Goal: Learn about a topic

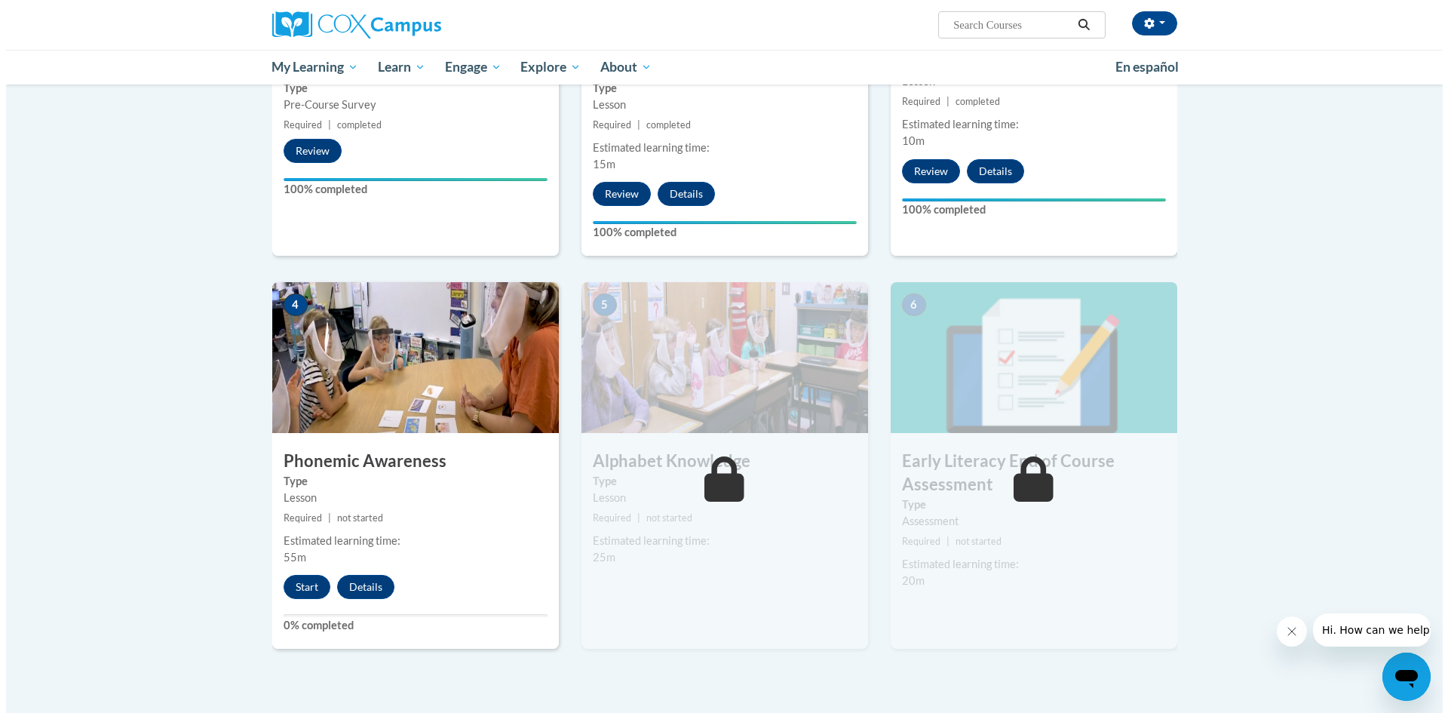
scroll to position [604, 0]
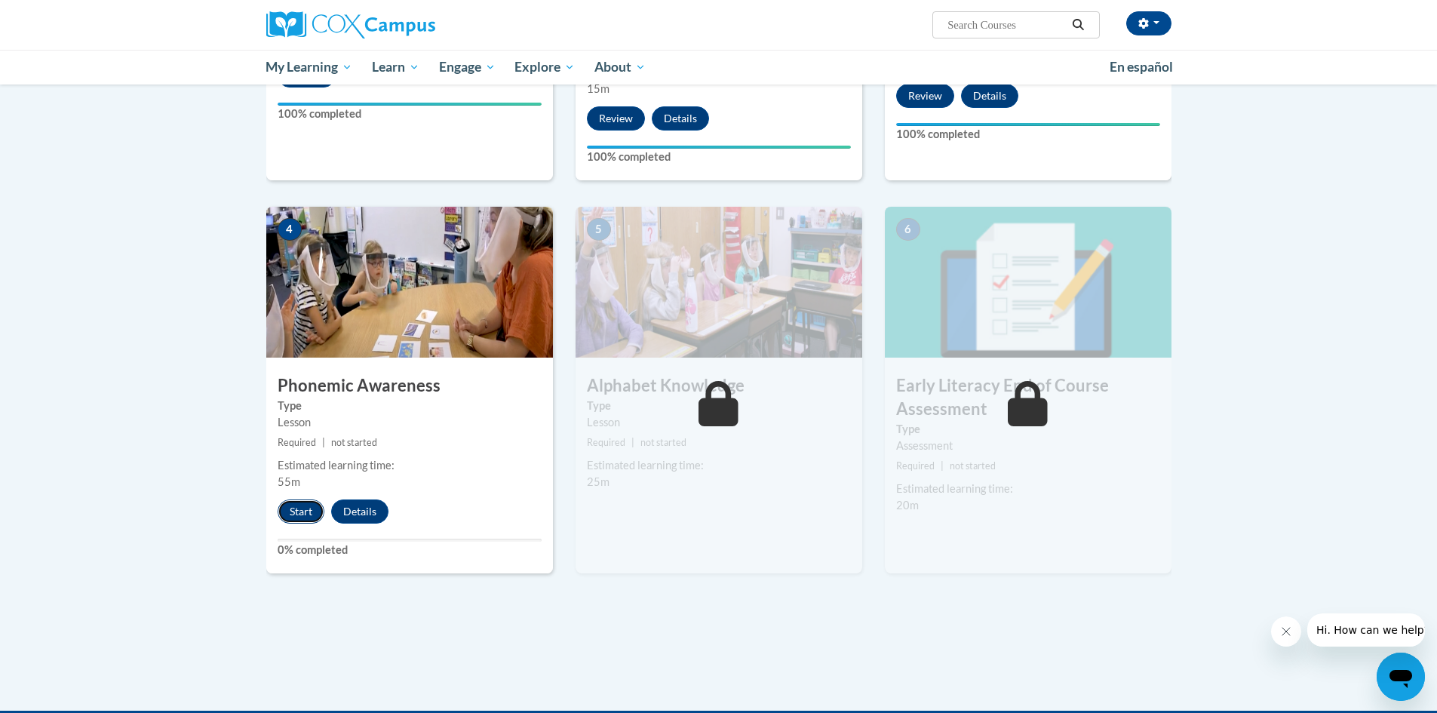
click at [303, 510] on button "Start" at bounding box center [301, 511] width 47 height 24
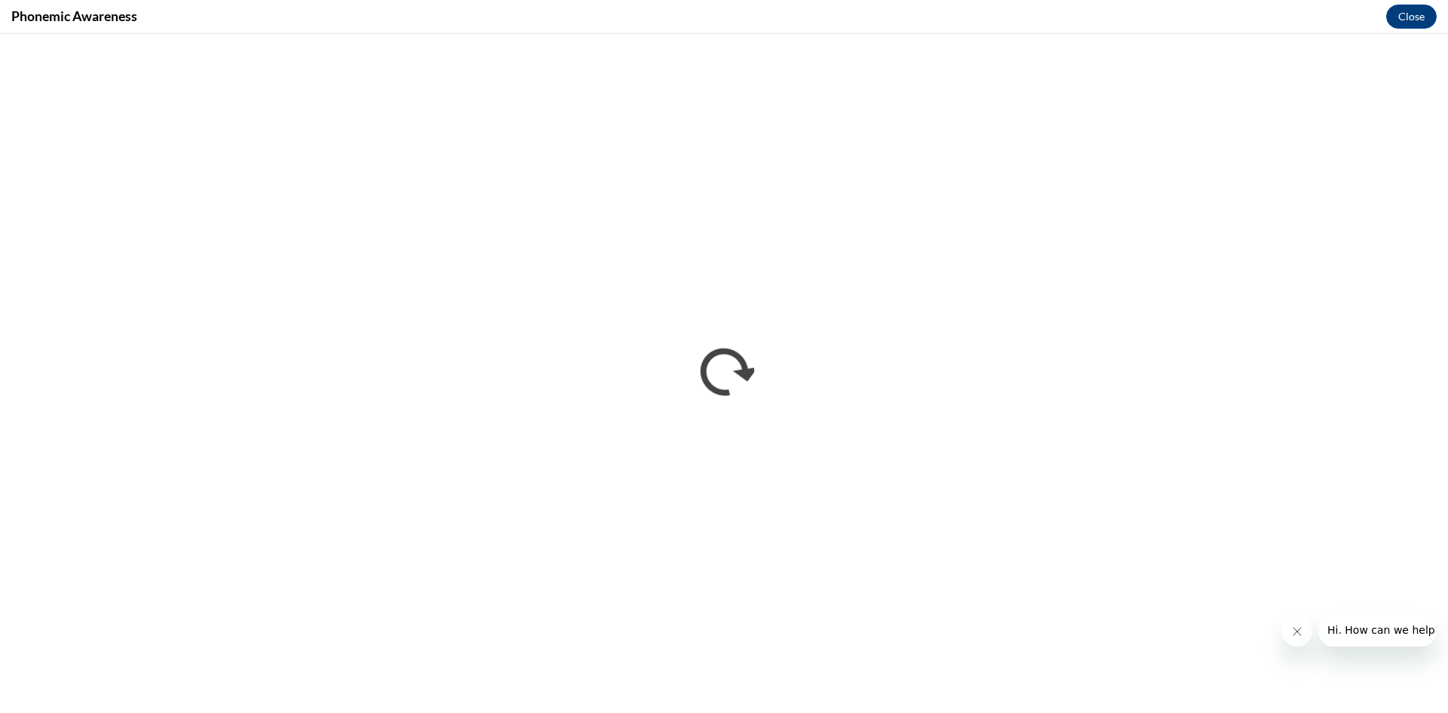
scroll to position [0, 0]
